Goal: Transaction & Acquisition: Purchase product/service

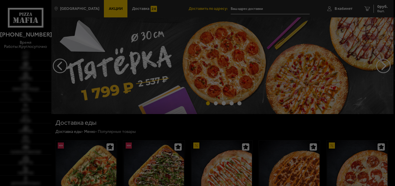
click at [346, 8] on div at bounding box center [197, 93] width 395 height 186
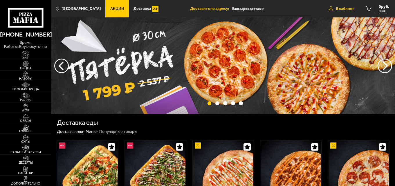
click at [343, 9] on span "В кабинет" at bounding box center [345, 9] width 18 height 4
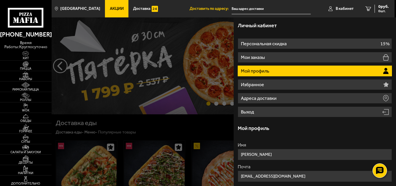
click at [272, 73] on li "Мой профиль" at bounding box center [315, 71] width 154 height 11
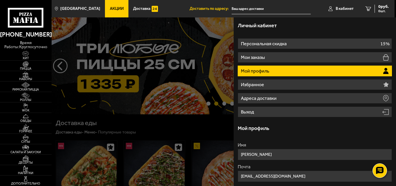
click at [270, 71] on li "Мой профиль" at bounding box center [315, 71] width 154 height 11
click at [26, 95] on img at bounding box center [26, 95] width 16 height 6
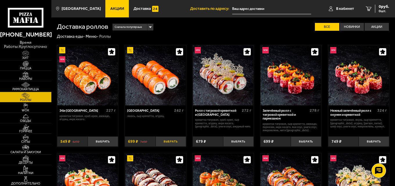
click at [172, 141] on button "Выбрать" at bounding box center [170, 141] width 30 height 10
click at [27, 65] on img at bounding box center [26, 64] width 16 height 6
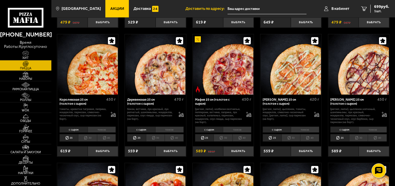
scroll to position [406, 0]
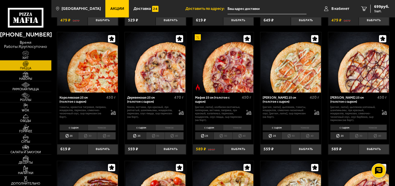
click at [154, 136] on li "30" at bounding box center [155, 136] width 19 height 8
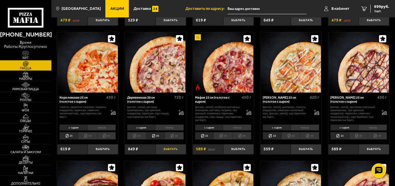
click at [170, 151] on button "Выбрать" at bounding box center [170, 149] width 30 height 10
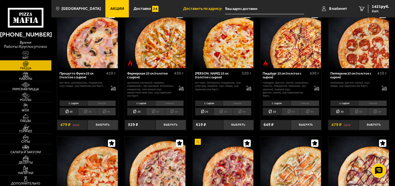
scroll to position [290, 0]
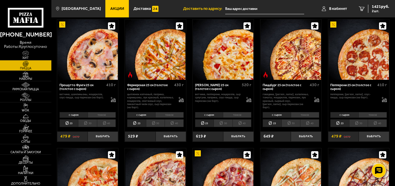
click at [86, 125] on li "30" at bounding box center [87, 123] width 19 height 8
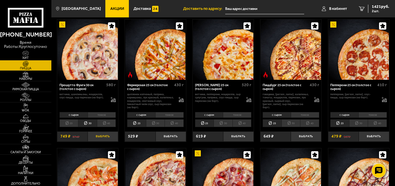
click at [104, 137] on button "Выбрать" at bounding box center [103, 136] width 30 height 10
click at [379, 8] on span "2170 руб." at bounding box center [379, 7] width 17 height 4
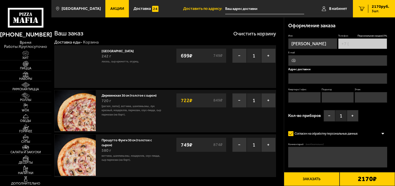
type input "[PHONE_NUMBER]"
type input "[STREET_ADDRESS]"
type input "77"
type input "4"
type input "5"
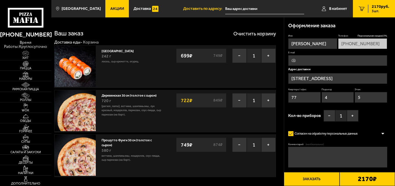
type input "[STREET_ADDRESS]"
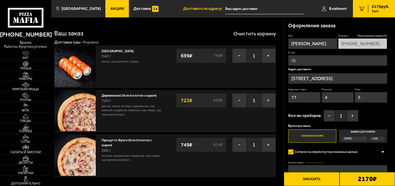
scroll to position [29, 0]
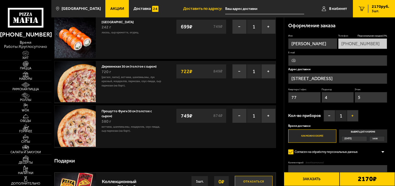
click at [354, 115] on button "+" at bounding box center [352, 116] width 12 height 12
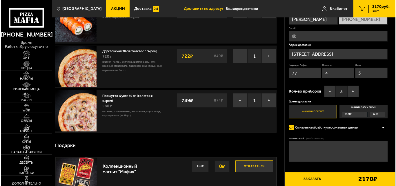
scroll to position [58, 0]
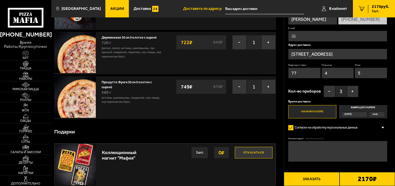
click at [320, 107] on label "Как можно скорее" at bounding box center [312, 111] width 48 height 13
click at [0, 0] on input "Как можно скорее" at bounding box center [0, 0] width 0 height 0
click at [353, 88] on button "+" at bounding box center [352, 92] width 12 height 12
click at [312, 179] on button "Заказать" at bounding box center [311, 179] width 55 height 14
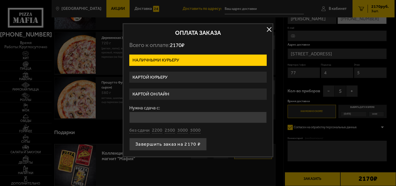
click at [152, 78] on label "Картой курьеру" at bounding box center [197, 77] width 137 height 11
click at [0, 0] on input "Картой курьеру" at bounding box center [0, 0] width 0 height 0
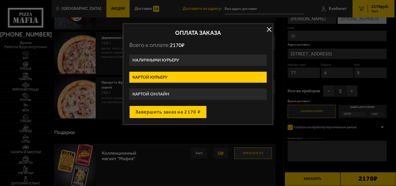
click at [169, 112] on button "Завершить заказ на 2170 ₽" at bounding box center [167, 112] width 77 height 13
